Goal: Task Accomplishment & Management: Use online tool/utility

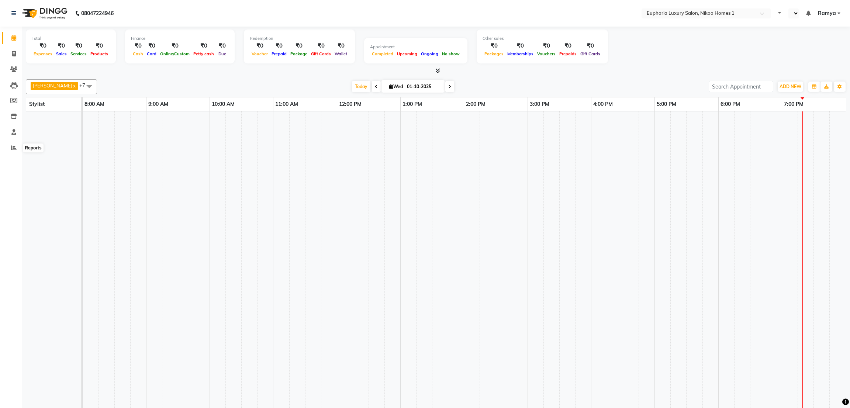
select select "en"
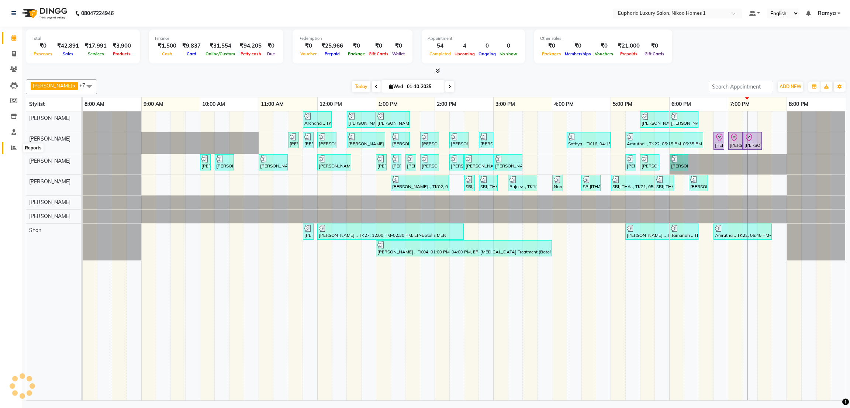
click at [12, 148] on icon at bounding box center [14, 148] width 6 height 6
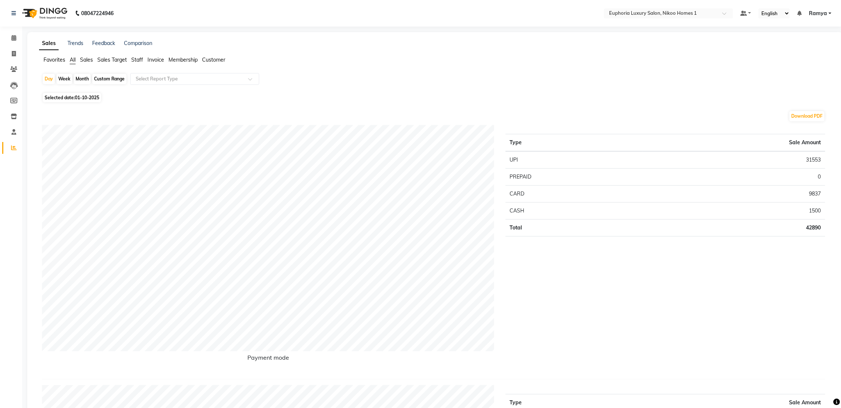
click at [137, 58] on span "Staff" at bounding box center [137, 59] width 12 height 7
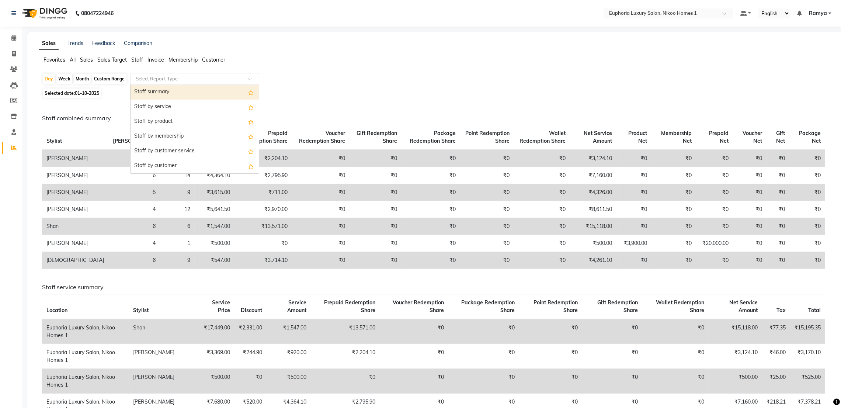
click at [153, 77] on input "text" at bounding box center [187, 78] width 106 height 7
click at [156, 87] on div "Staff summary" at bounding box center [195, 92] width 128 height 15
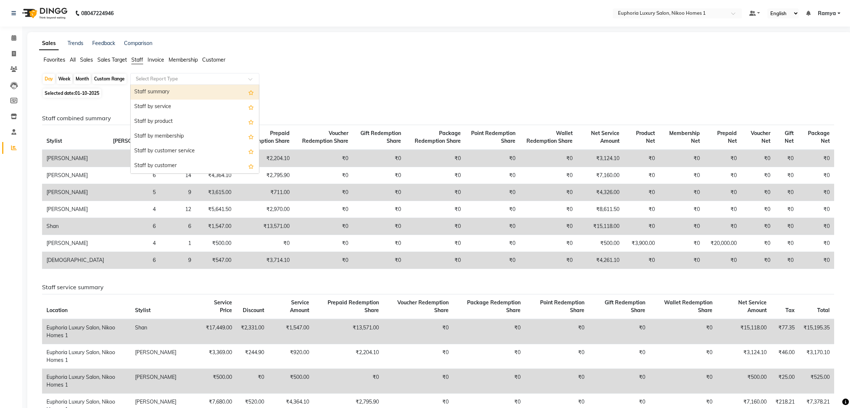
select select "full_report"
select select "csv"
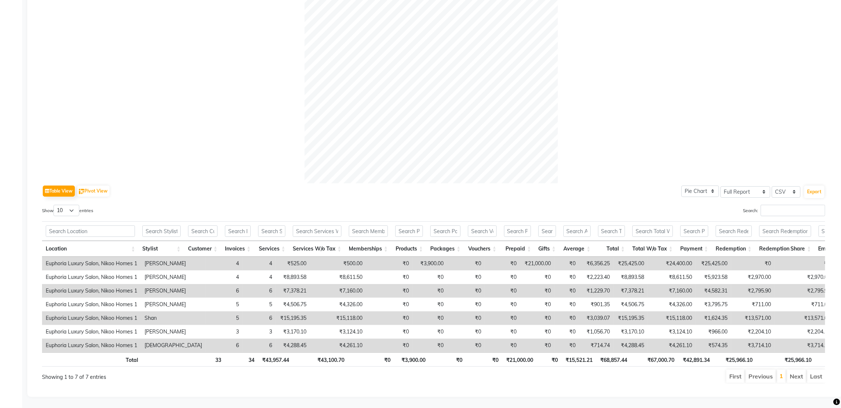
scroll to position [202, 0]
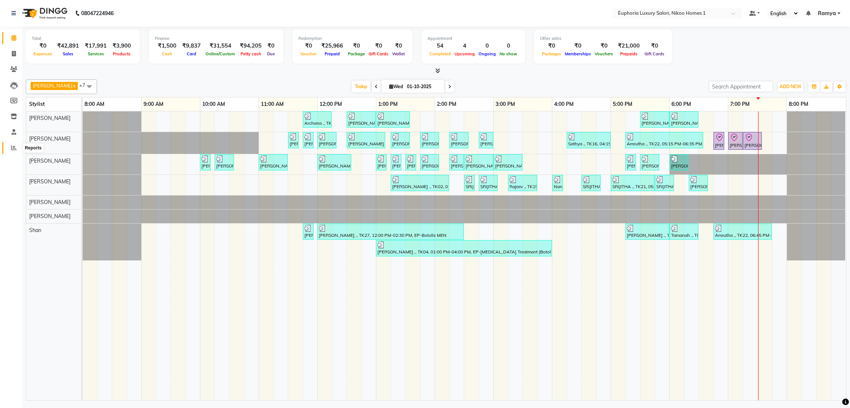
click at [14, 150] on icon at bounding box center [14, 148] width 6 height 6
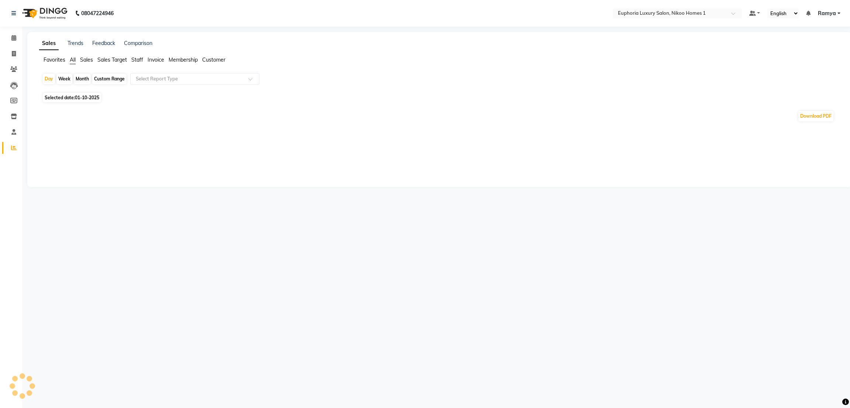
click at [106, 82] on div "Custom Range" at bounding box center [109, 79] width 34 height 10
select select "10"
select select "2025"
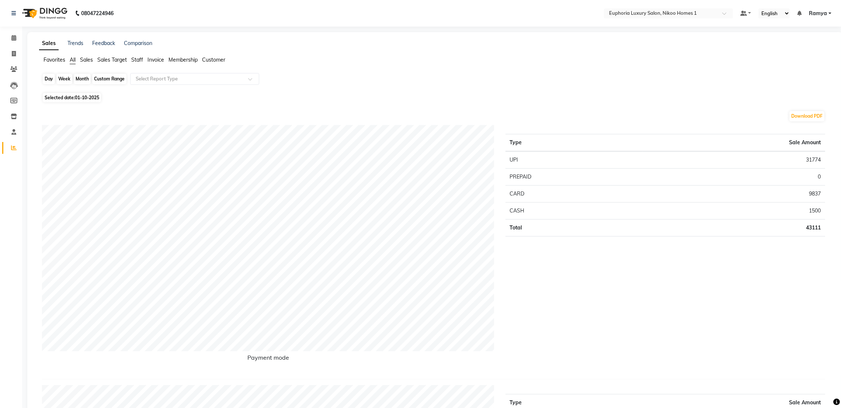
click at [107, 82] on div "Custom Range" at bounding box center [109, 79] width 34 height 10
select select "10"
select select "2025"
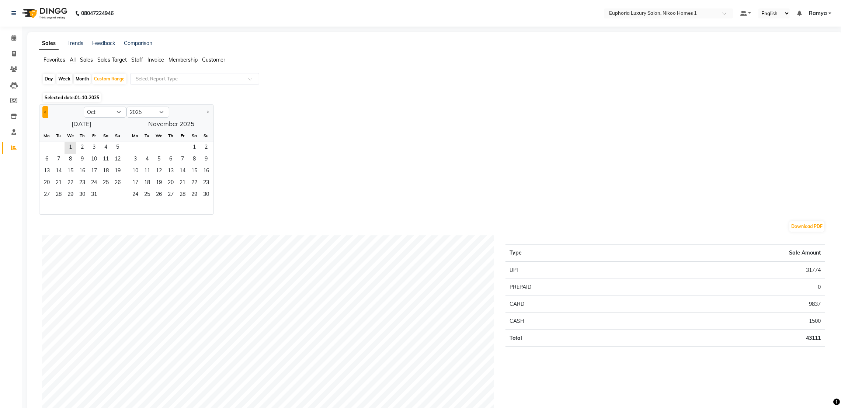
click at [45, 109] on button "Previous month" at bounding box center [45, 112] width 6 height 12
select select "9"
click at [44, 191] on span "29" at bounding box center [47, 195] width 12 height 12
click at [158, 144] on span "1" at bounding box center [159, 148] width 12 height 12
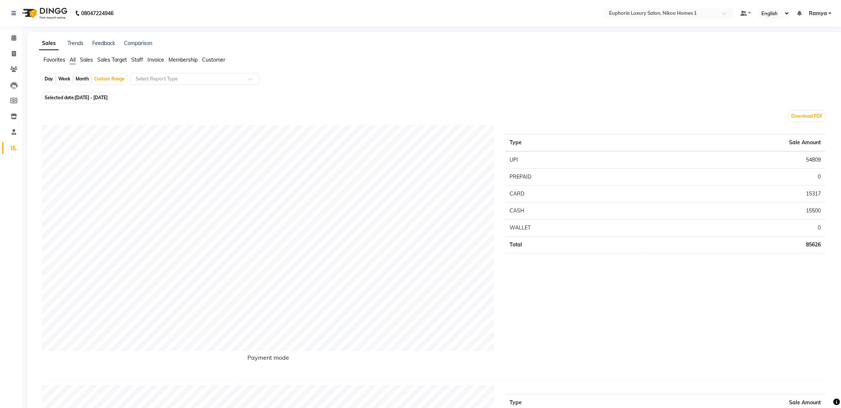
click at [140, 60] on span "Staff" at bounding box center [137, 59] width 12 height 7
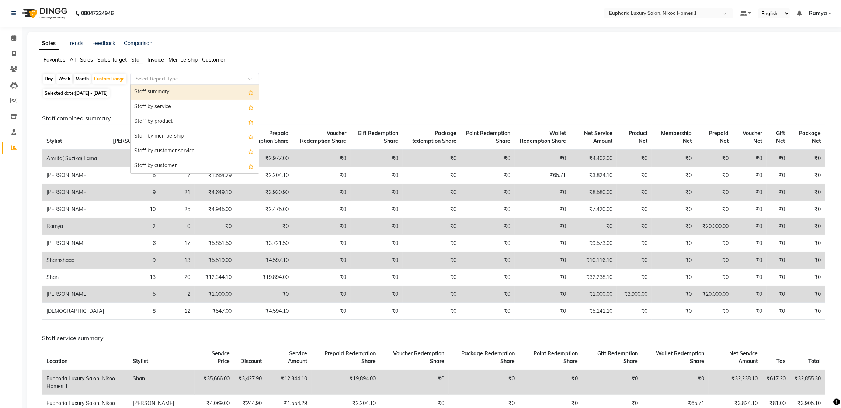
click at [148, 77] on input "text" at bounding box center [187, 78] width 106 height 7
click at [151, 90] on div "Staff summary" at bounding box center [195, 92] width 128 height 15
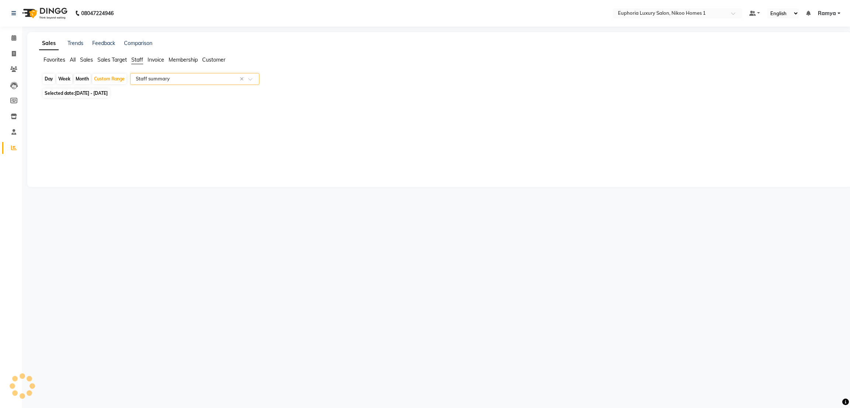
select select "full_report"
select select "csv"
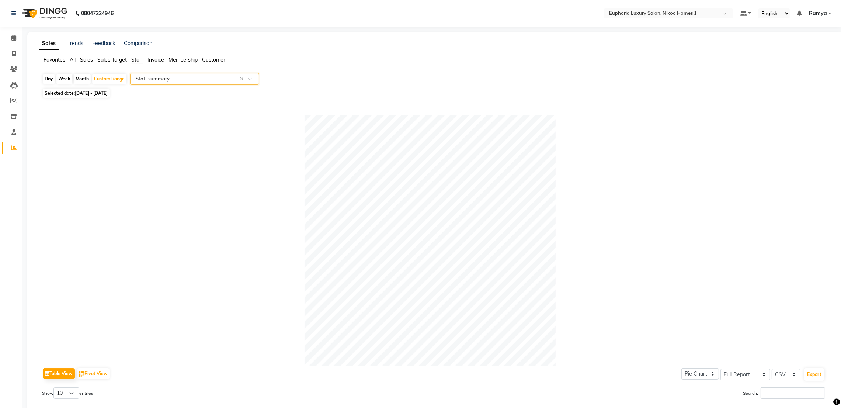
scroll to position [241, 0]
